Goal: Task Accomplishment & Management: Use online tool/utility

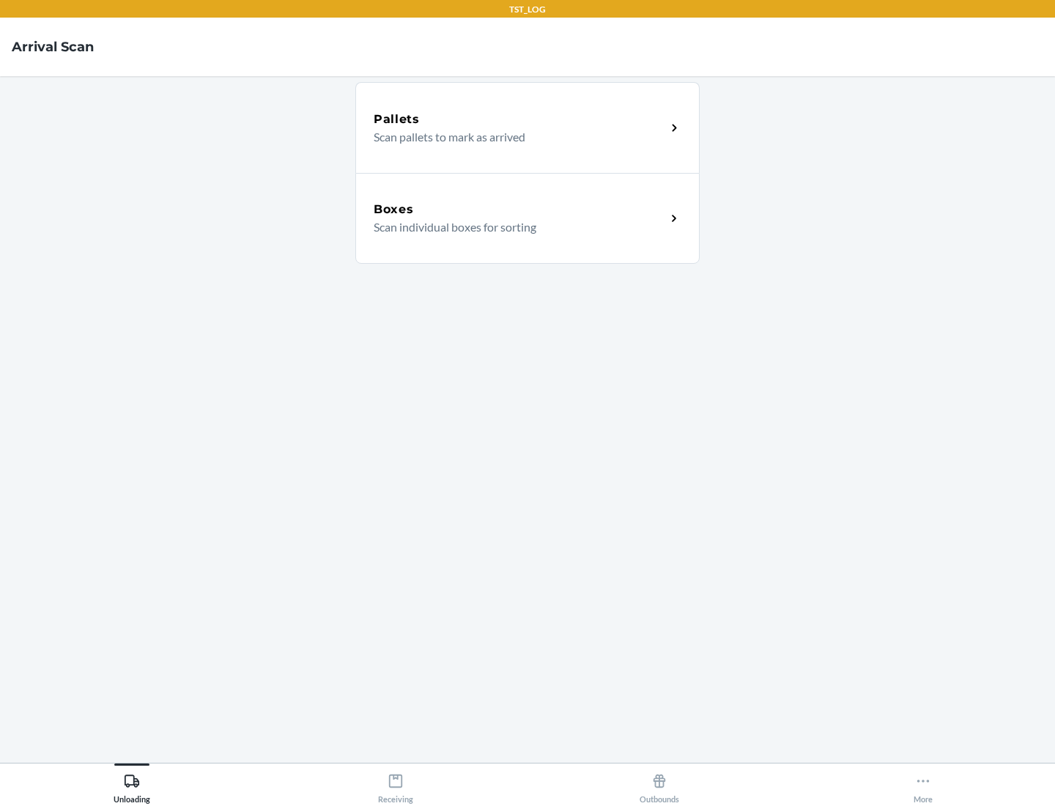
click at [520, 210] on div "Boxes" at bounding box center [520, 210] width 292 height 18
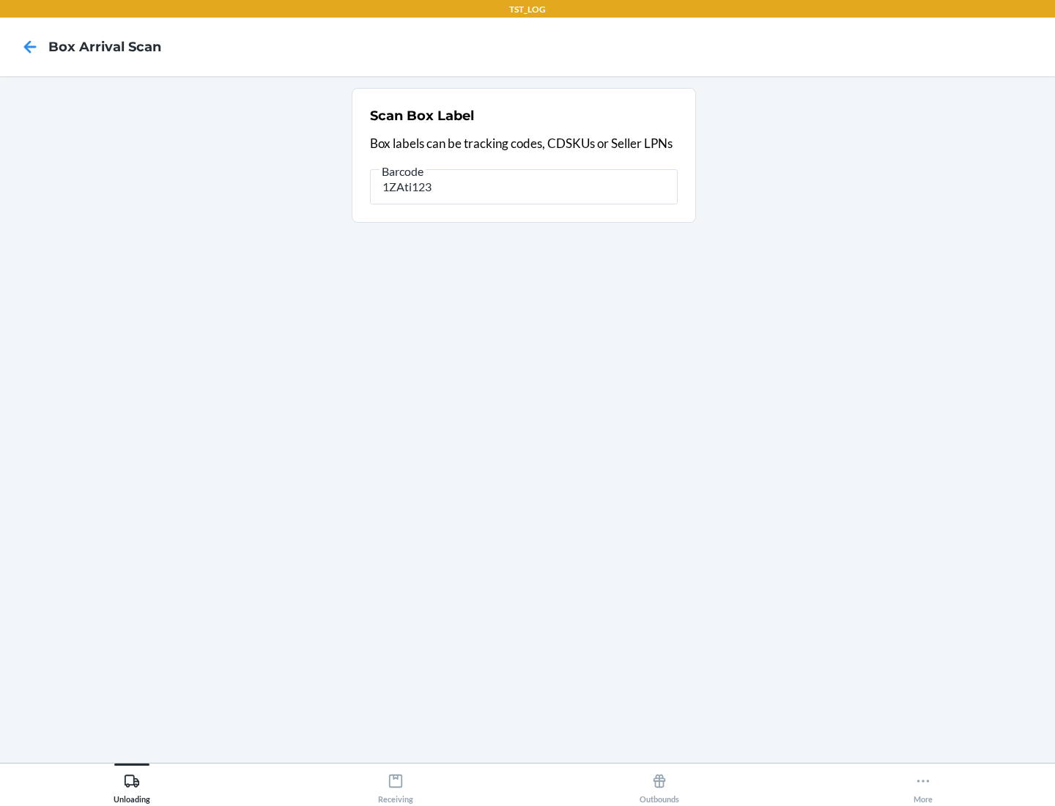
type input "1ZAti123"
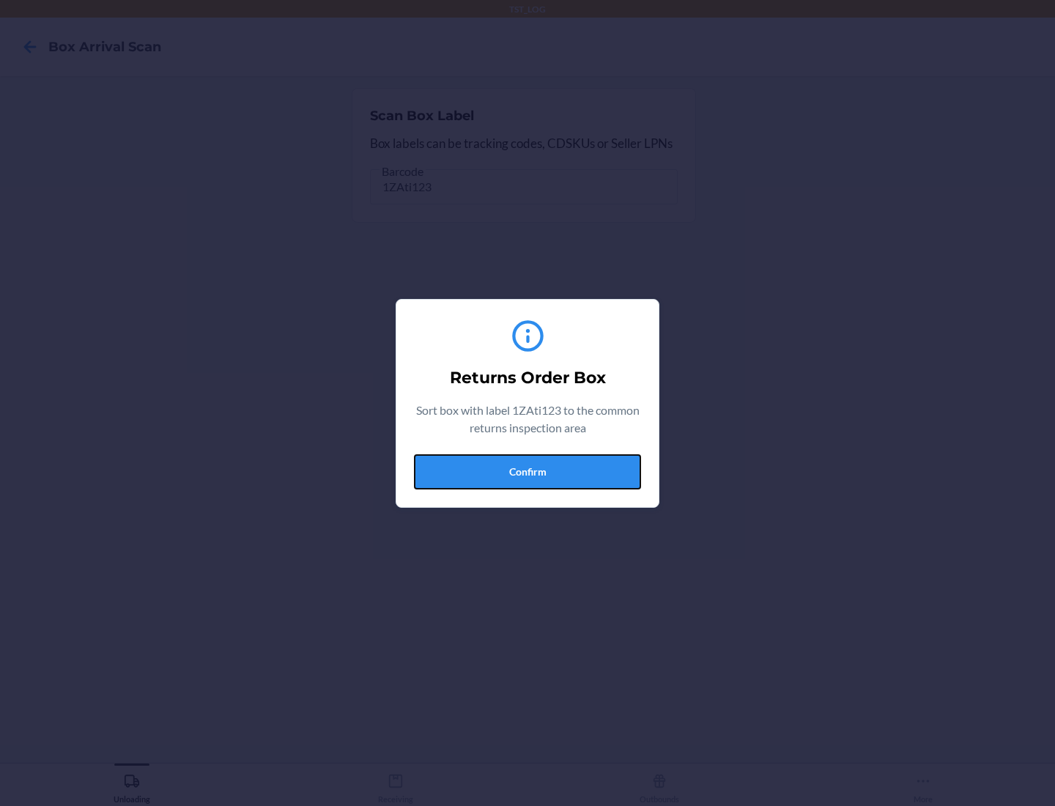
click at [528, 471] on button "Confirm" at bounding box center [527, 471] width 227 height 35
